Goal: Find specific page/section: Find specific page/section

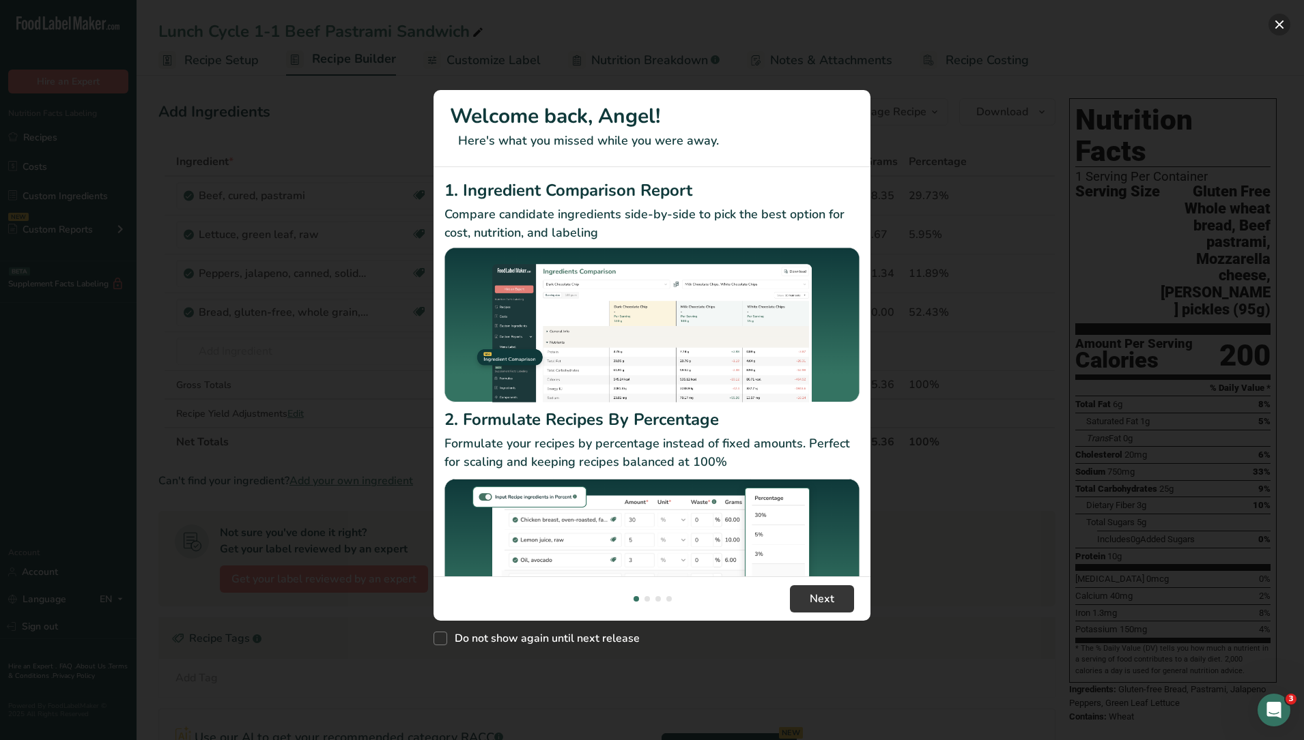
click at [1284, 20] on button "New Features" at bounding box center [1279, 25] width 22 height 22
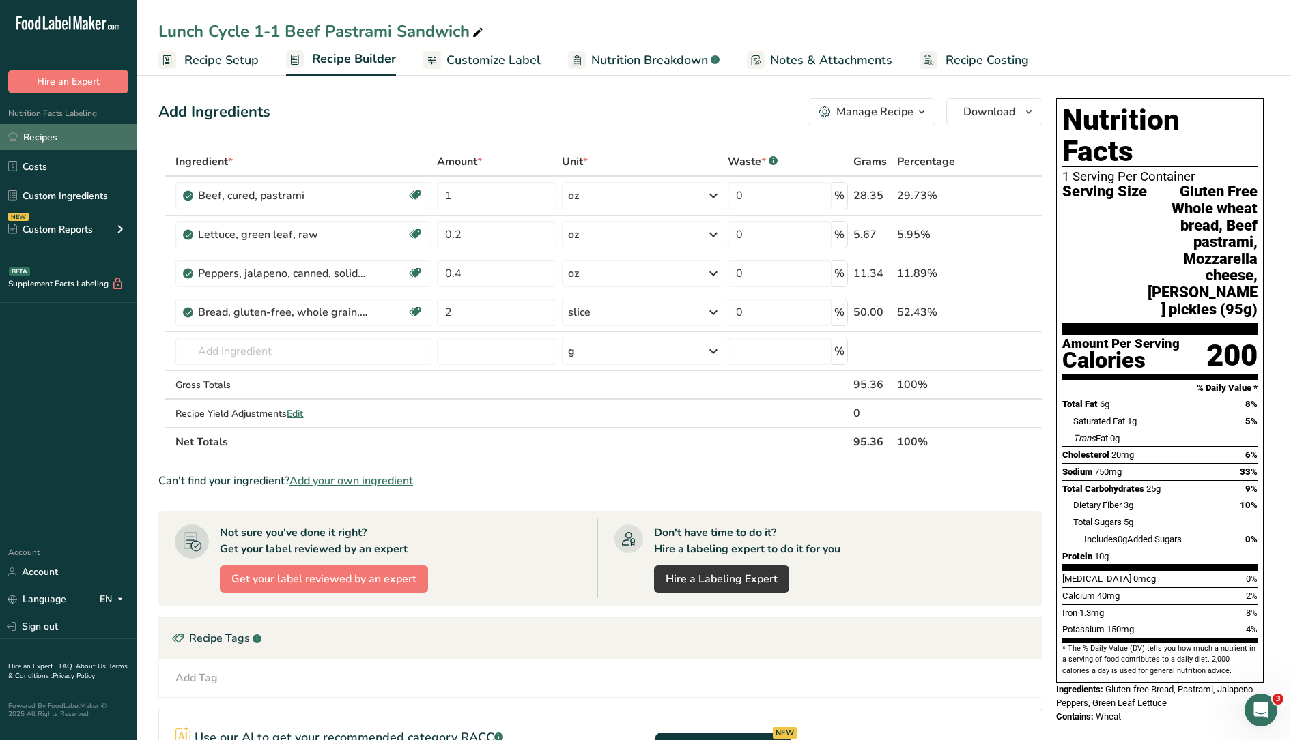
click at [51, 131] on link "Recipes" at bounding box center [68, 137] width 136 height 26
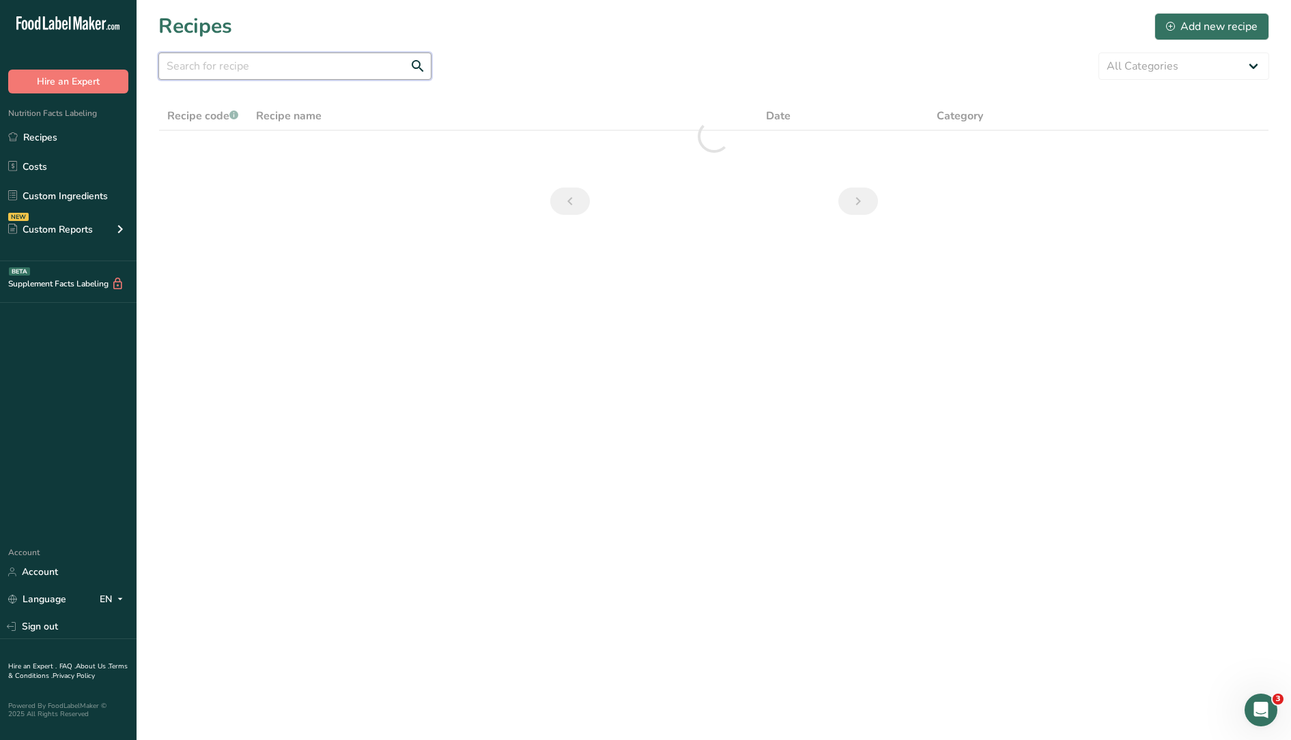
click at [268, 74] on input "text" at bounding box center [294, 66] width 273 height 27
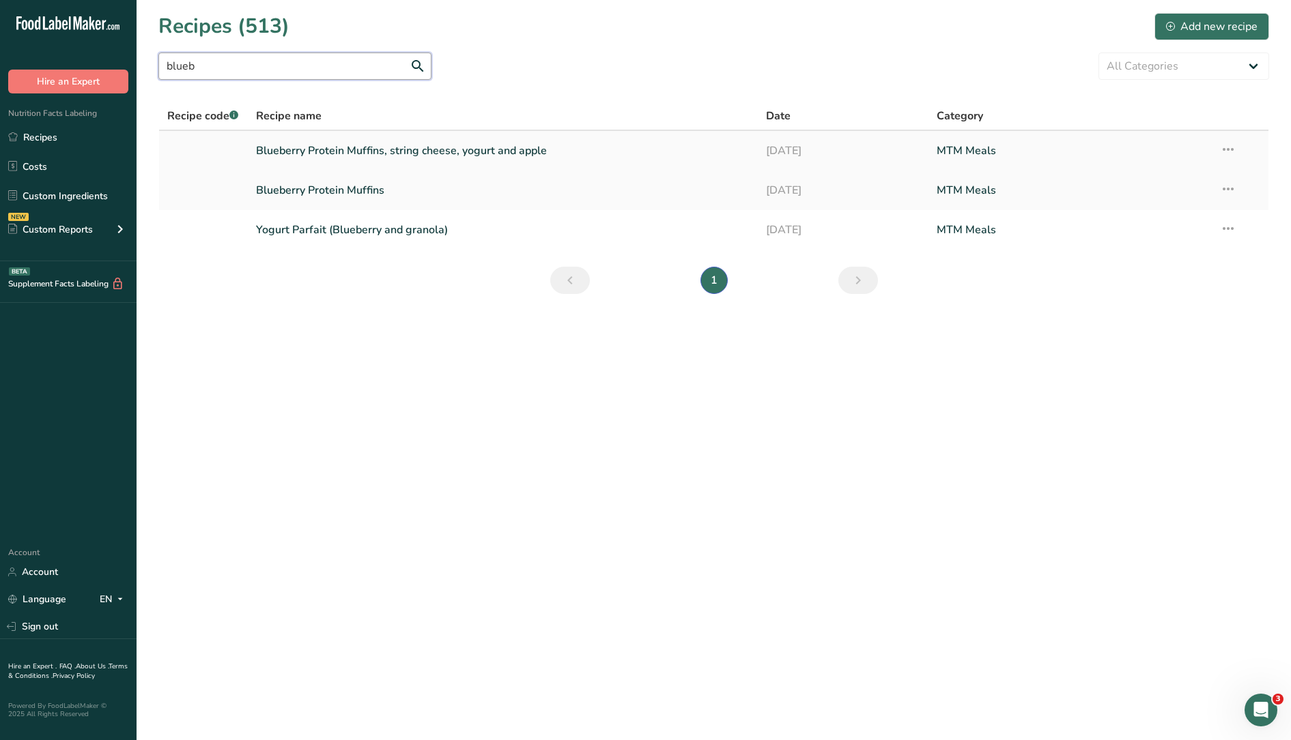
type input "blueb"
click at [408, 149] on link "Blueberry Protein Muffins, string cheese, yogurt and apple" at bounding box center [503, 150] width 494 height 29
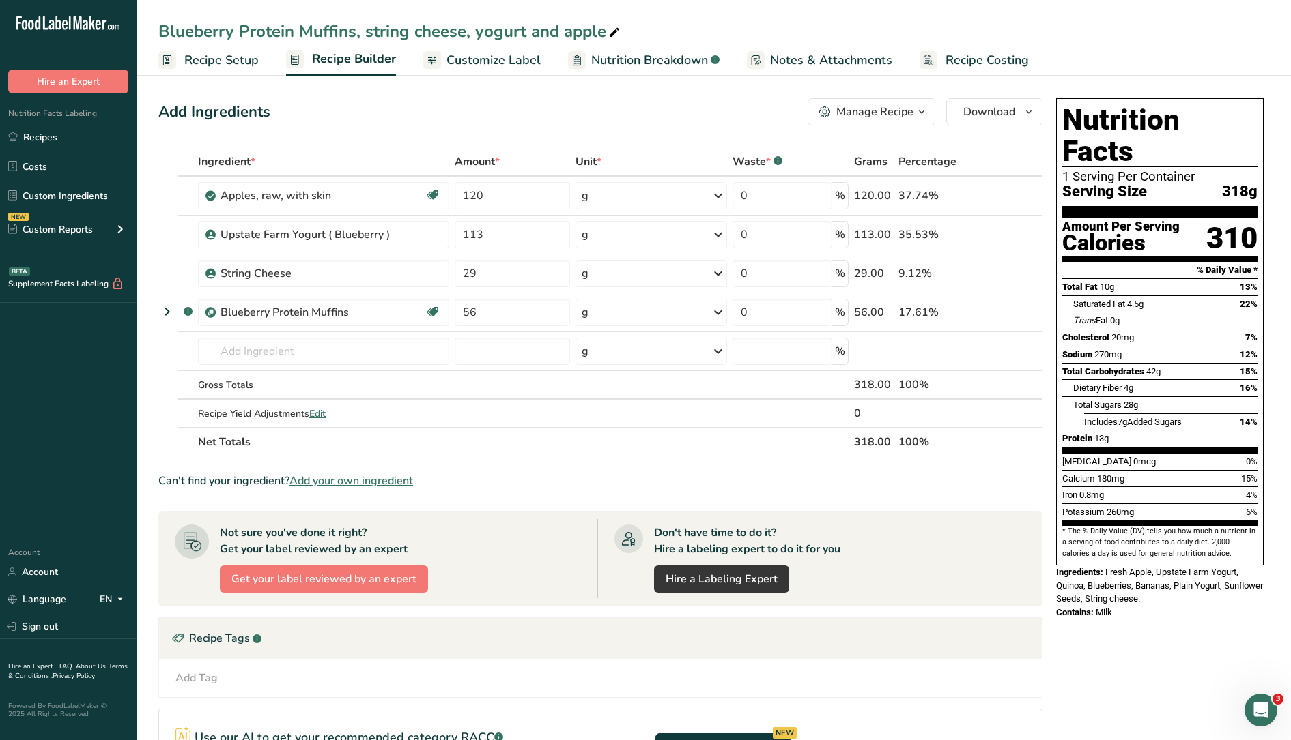
drag, startPoint x: 39, startPoint y: 137, endPoint x: 240, endPoint y: 93, distance: 205.3
click at [39, 136] on link "Recipes" at bounding box center [68, 137] width 136 height 26
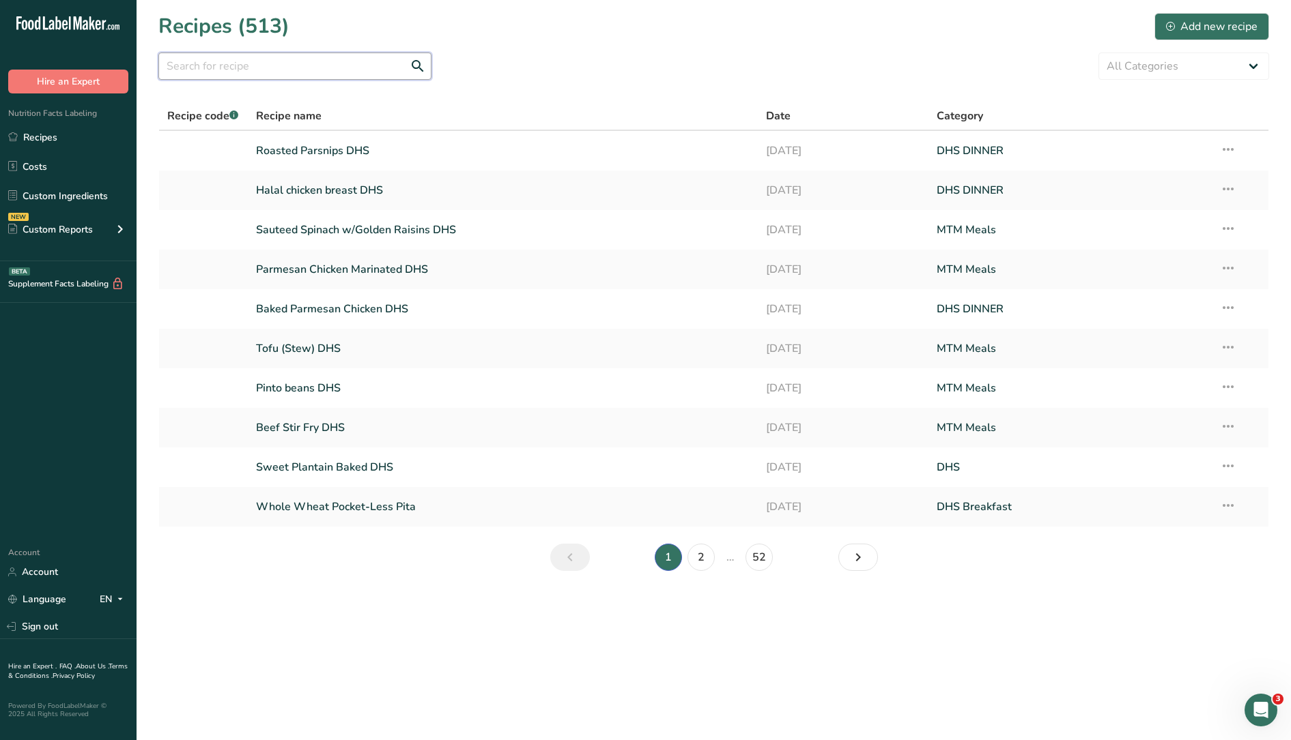
click at [273, 70] on input "text" at bounding box center [294, 66] width 273 height 27
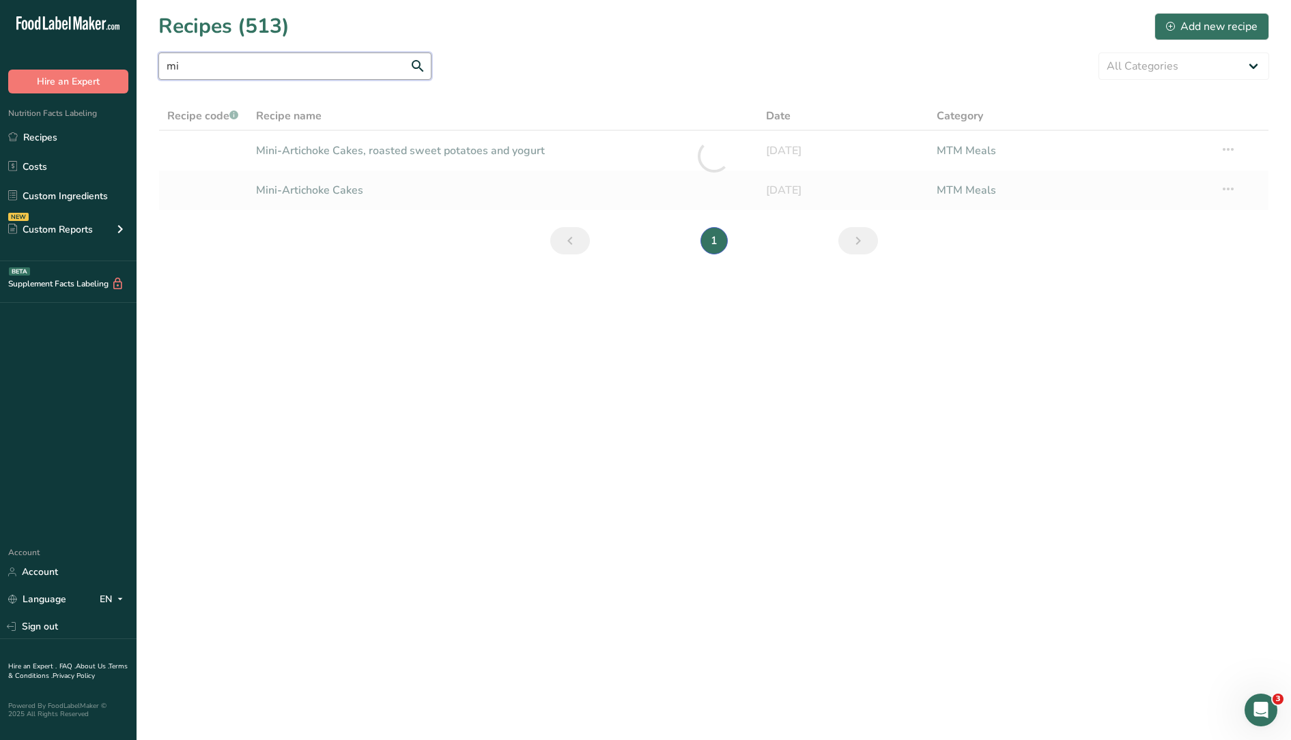
type input "m"
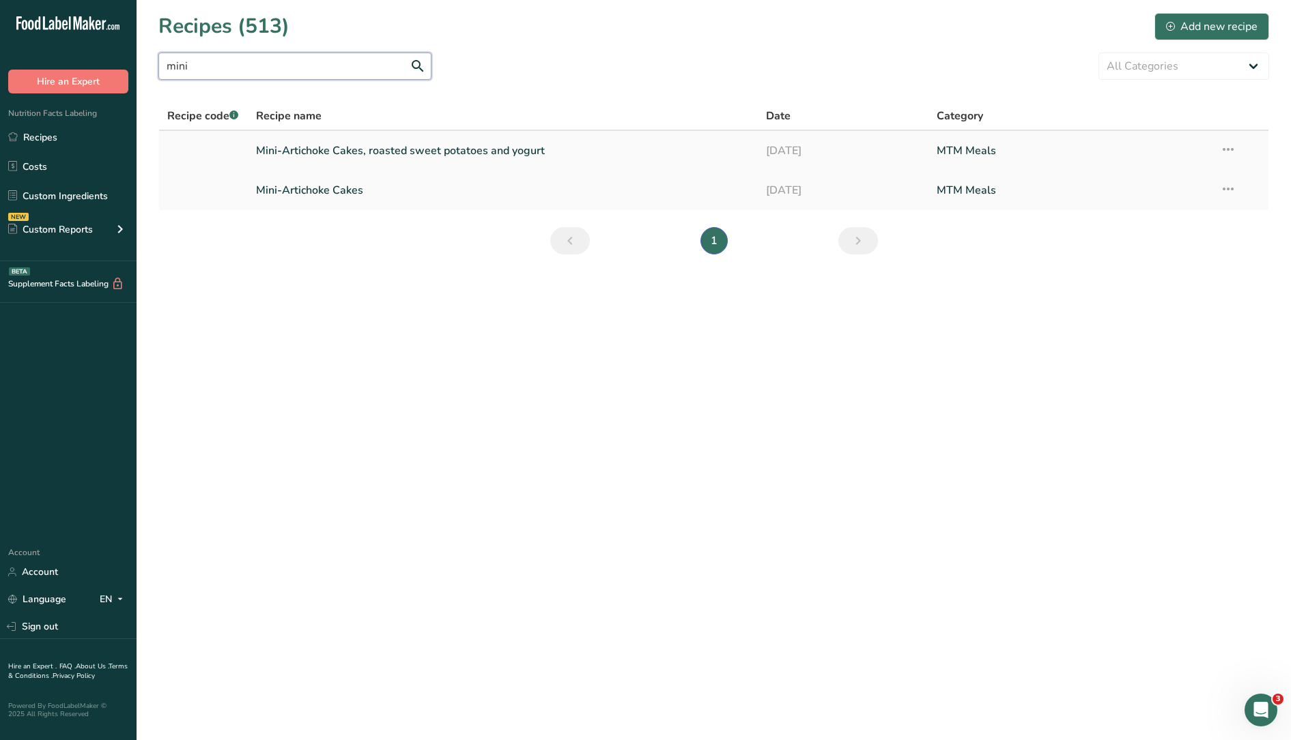
type input "mini"
click at [330, 152] on link "Mini-Artichoke Cakes, roasted sweet potatoes and yogurt" at bounding box center [503, 150] width 494 height 29
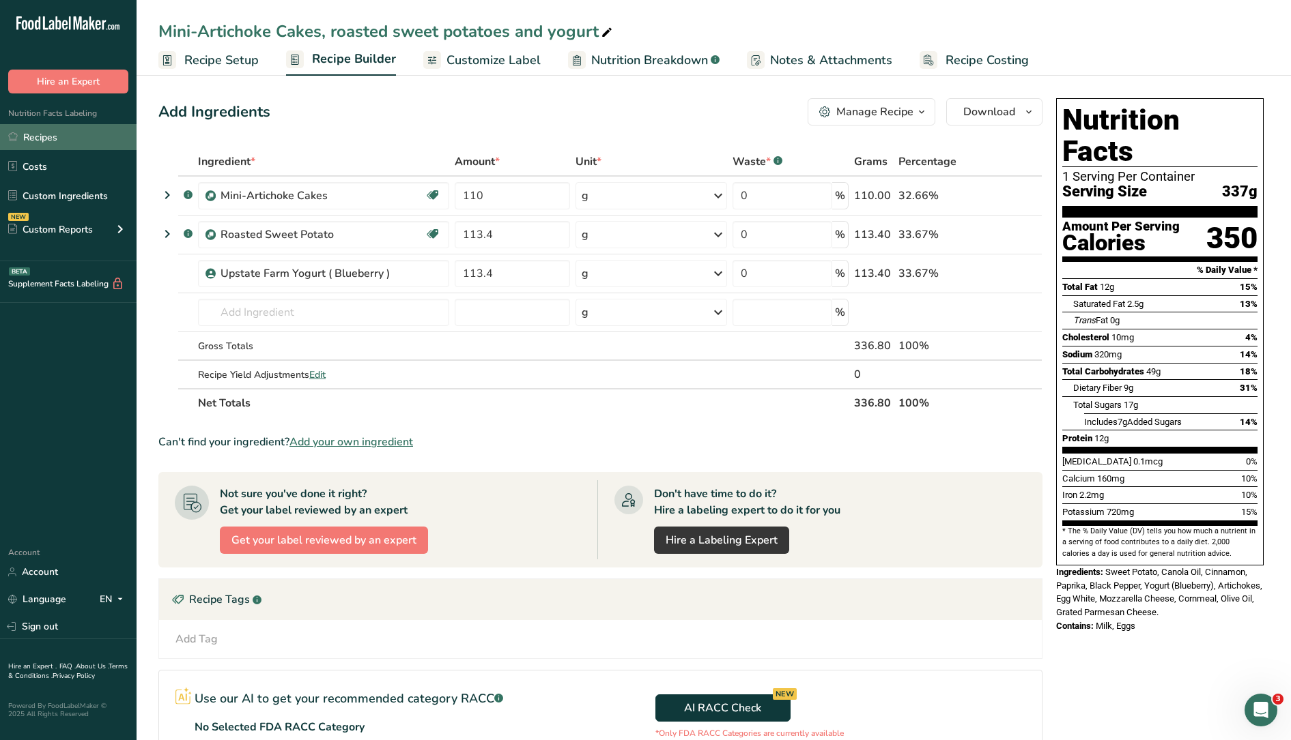
click at [74, 139] on link "Recipes" at bounding box center [68, 137] width 136 height 26
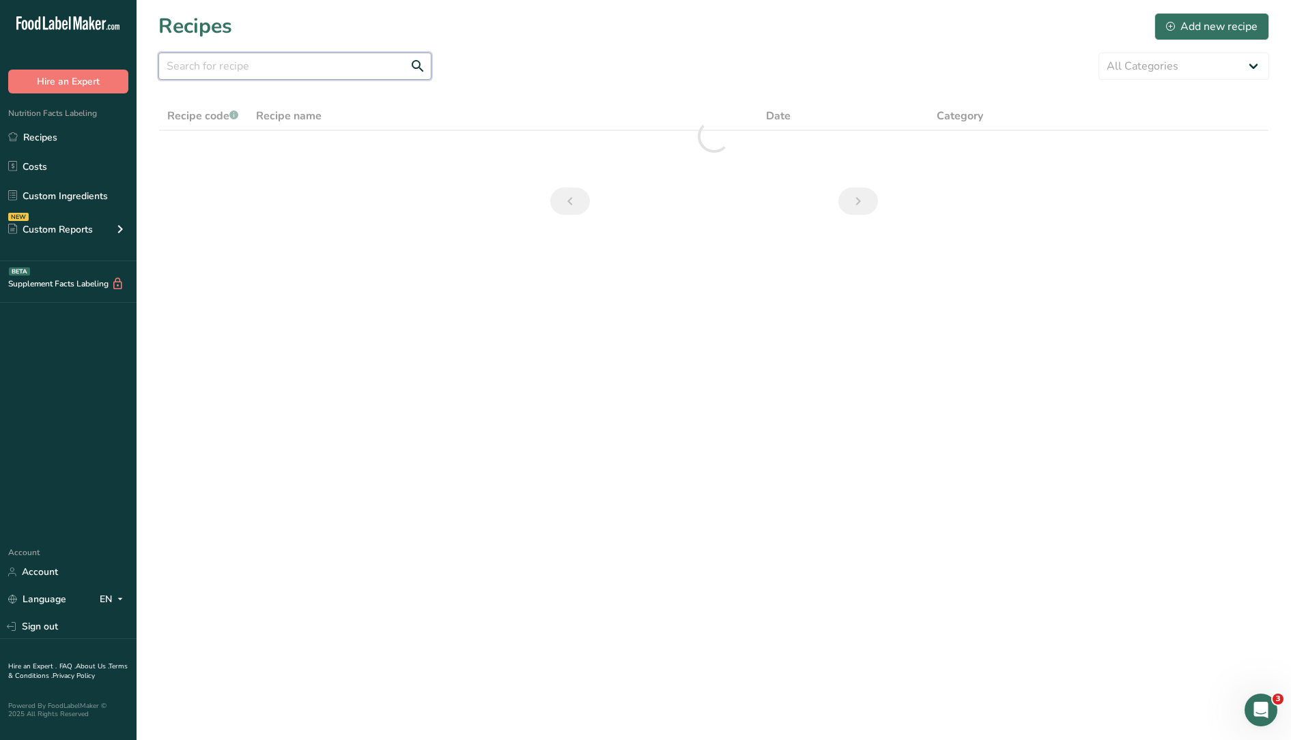
click at [345, 68] on input "text" at bounding box center [294, 66] width 273 height 27
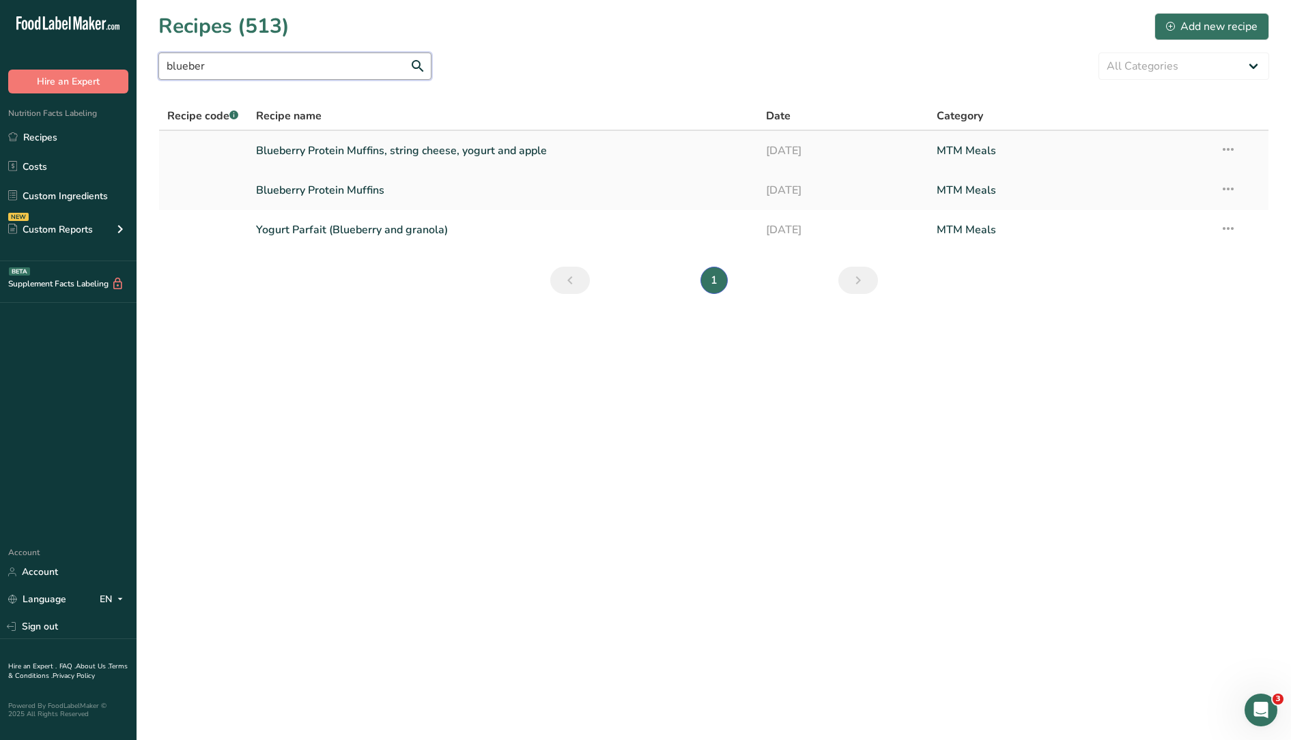
type input "blueber"
click at [406, 152] on link "Blueberry Protein Muffins, string cheese, yogurt and apple" at bounding box center [503, 150] width 494 height 29
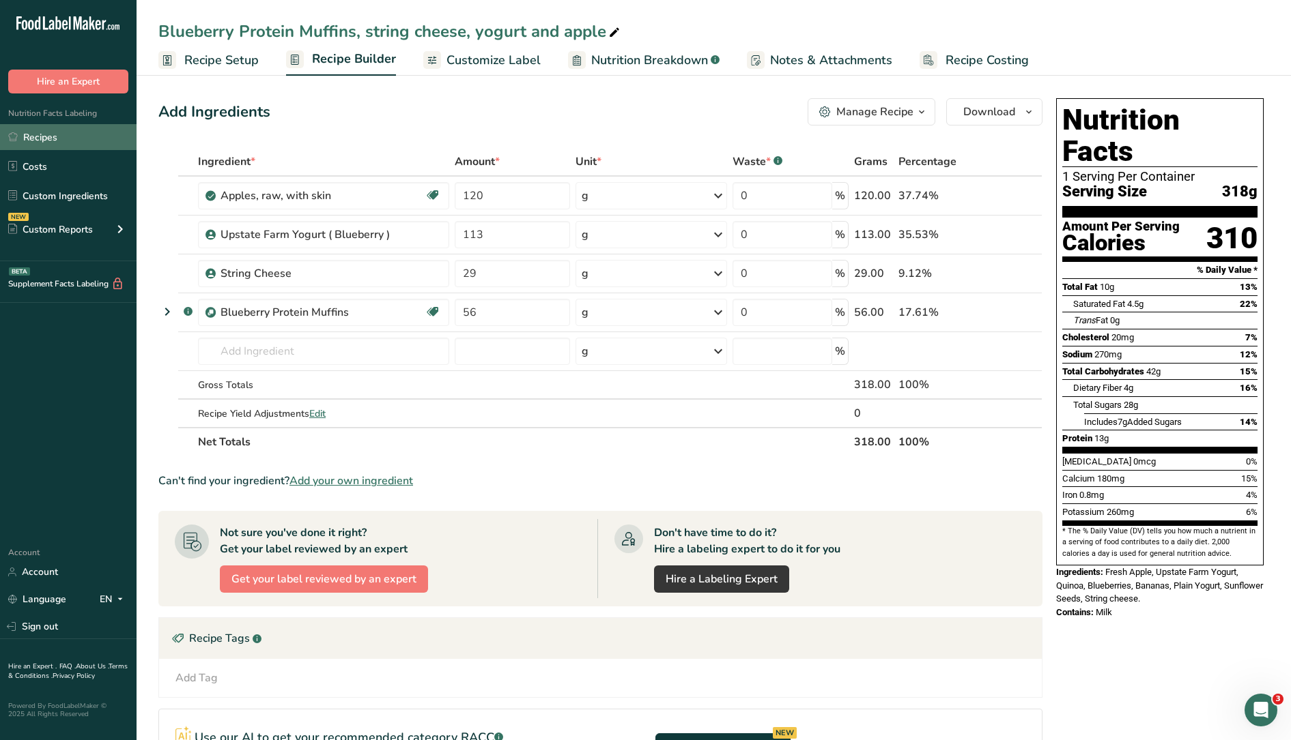
click at [72, 136] on link "Recipes" at bounding box center [68, 137] width 136 height 26
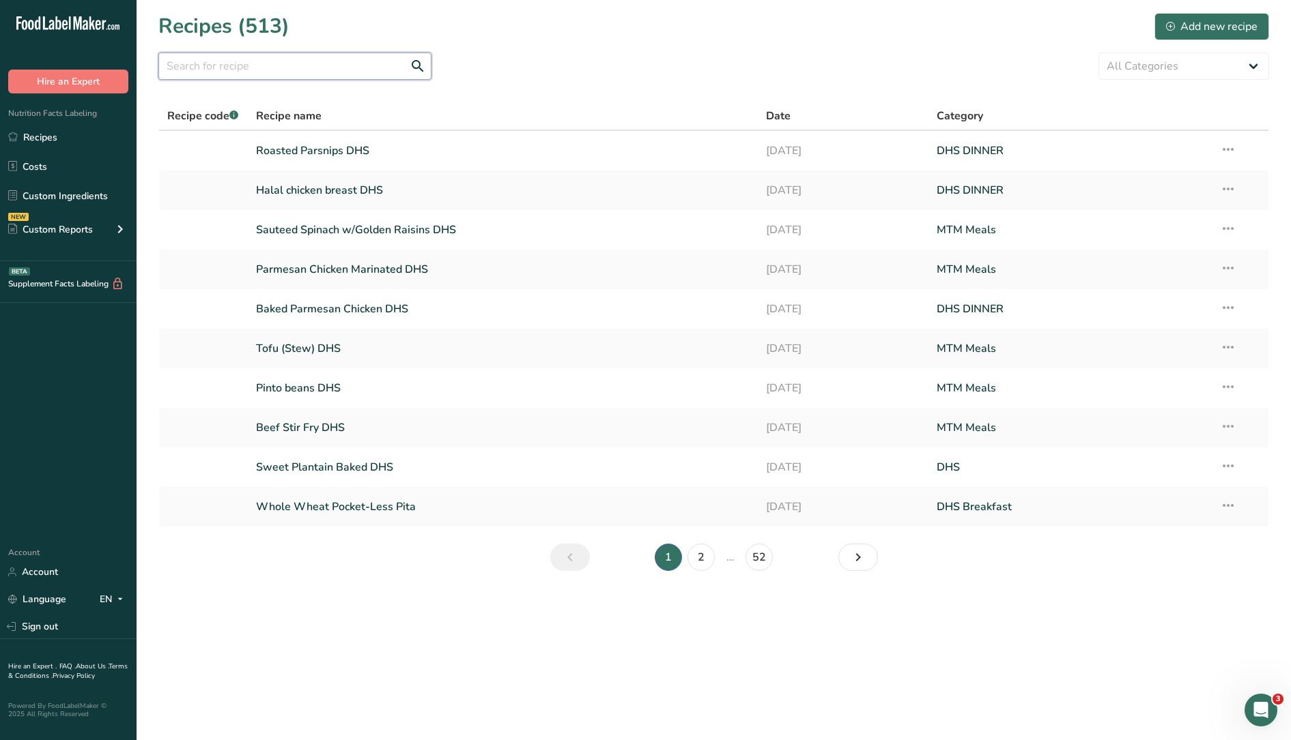
click at [233, 69] on input "text" at bounding box center [294, 66] width 273 height 27
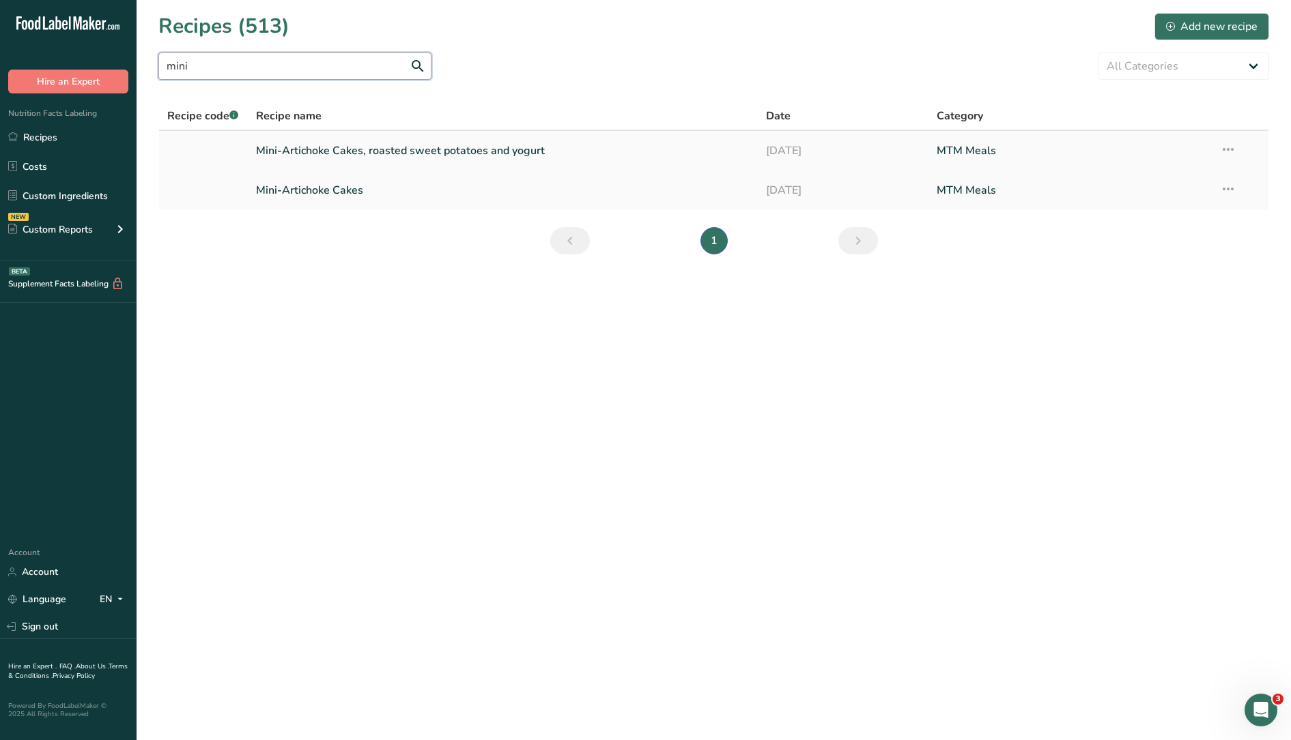
type input "mini"
click at [312, 157] on link "Mini-Artichoke Cakes, roasted sweet potatoes and yogurt" at bounding box center [503, 150] width 494 height 29
